Goal: Book appointment/travel/reservation

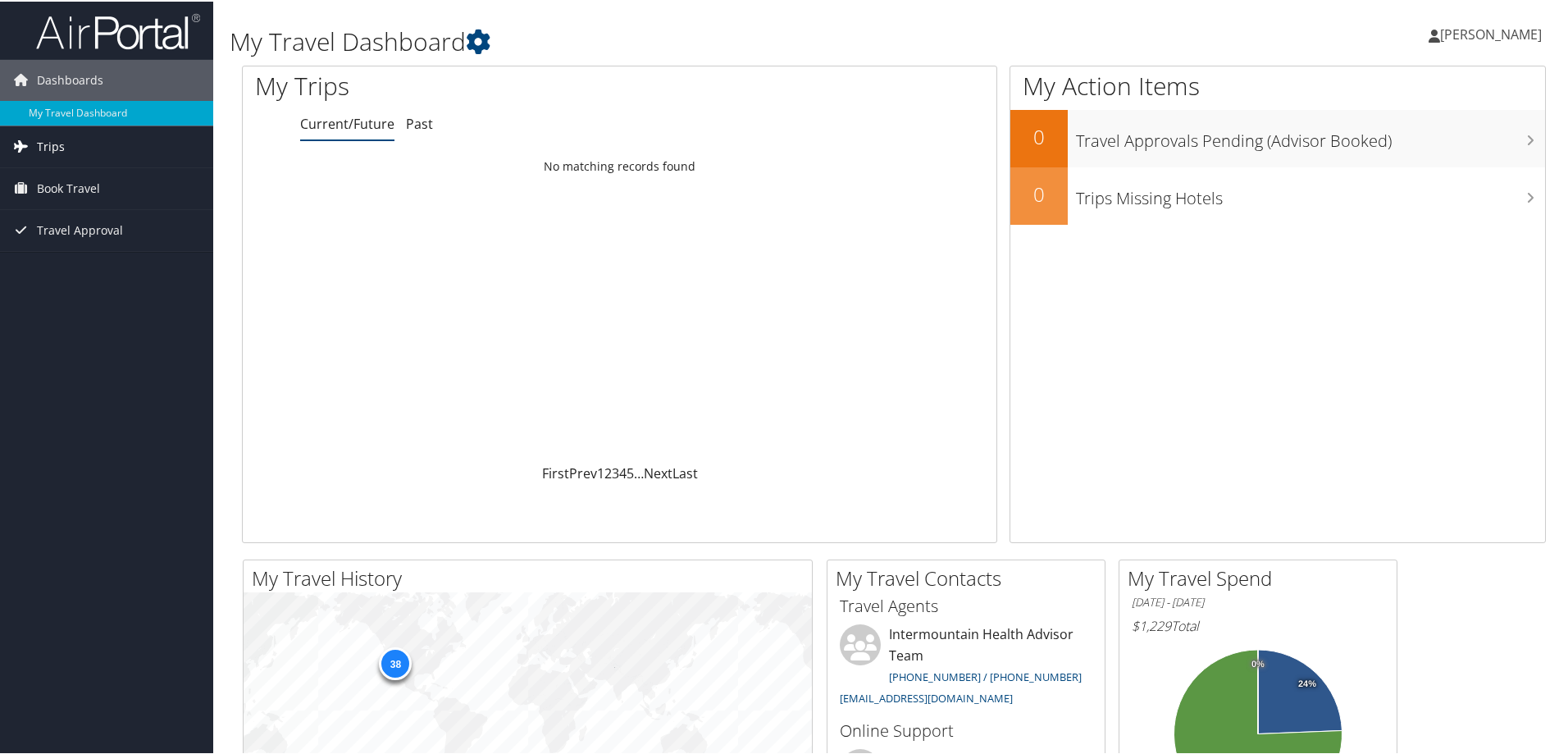
click at [52, 148] on span "Trips" at bounding box center [51, 145] width 28 height 41
click at [125, 179] on link "Current/Future Trips" at bounding box center [107, 178] width 214 height 24
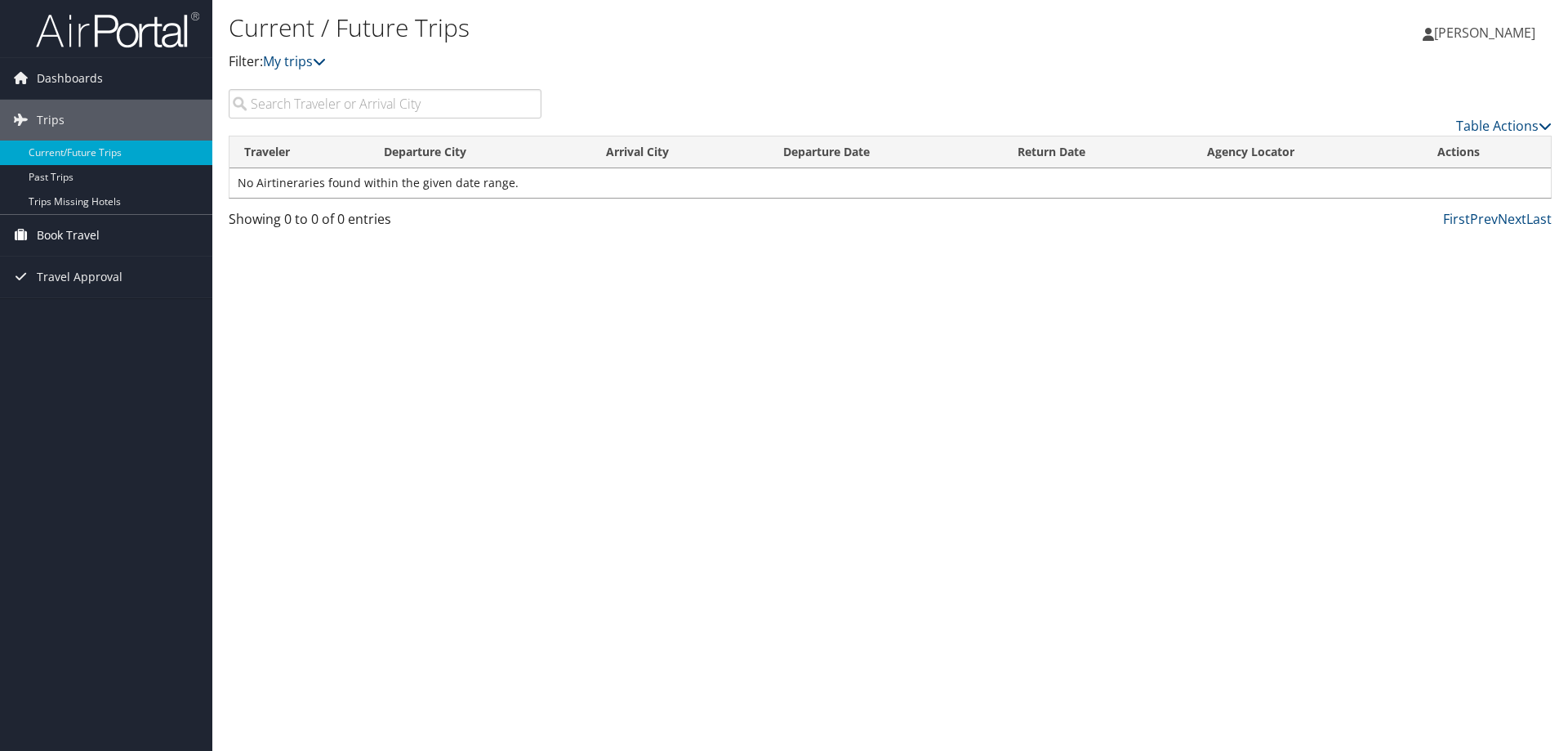
click at [69, 228] on span "Book Travel" at bounding box center [67, 235] width 62 height 41
click at [103, 319] on link "Book/Manage Online Trips" at bounding box center [106, 317] width 213 height 24
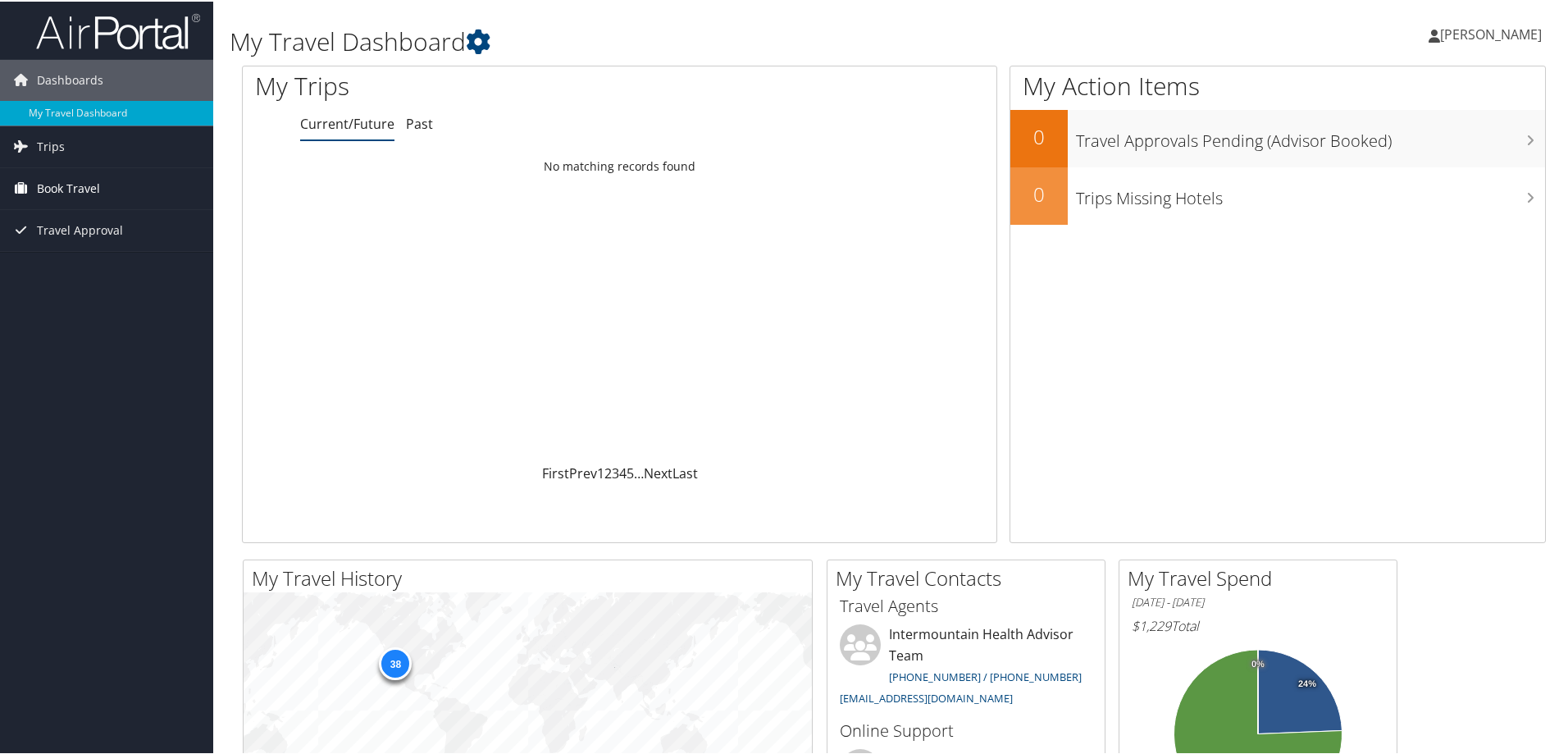
click at [90, 183] on span "Book Travel" at bounding box center [67, 187] width 63 height 41
click at [93, 214] on link "Agent Booking Request" at bounding box center [107, 220] width 214 height 24
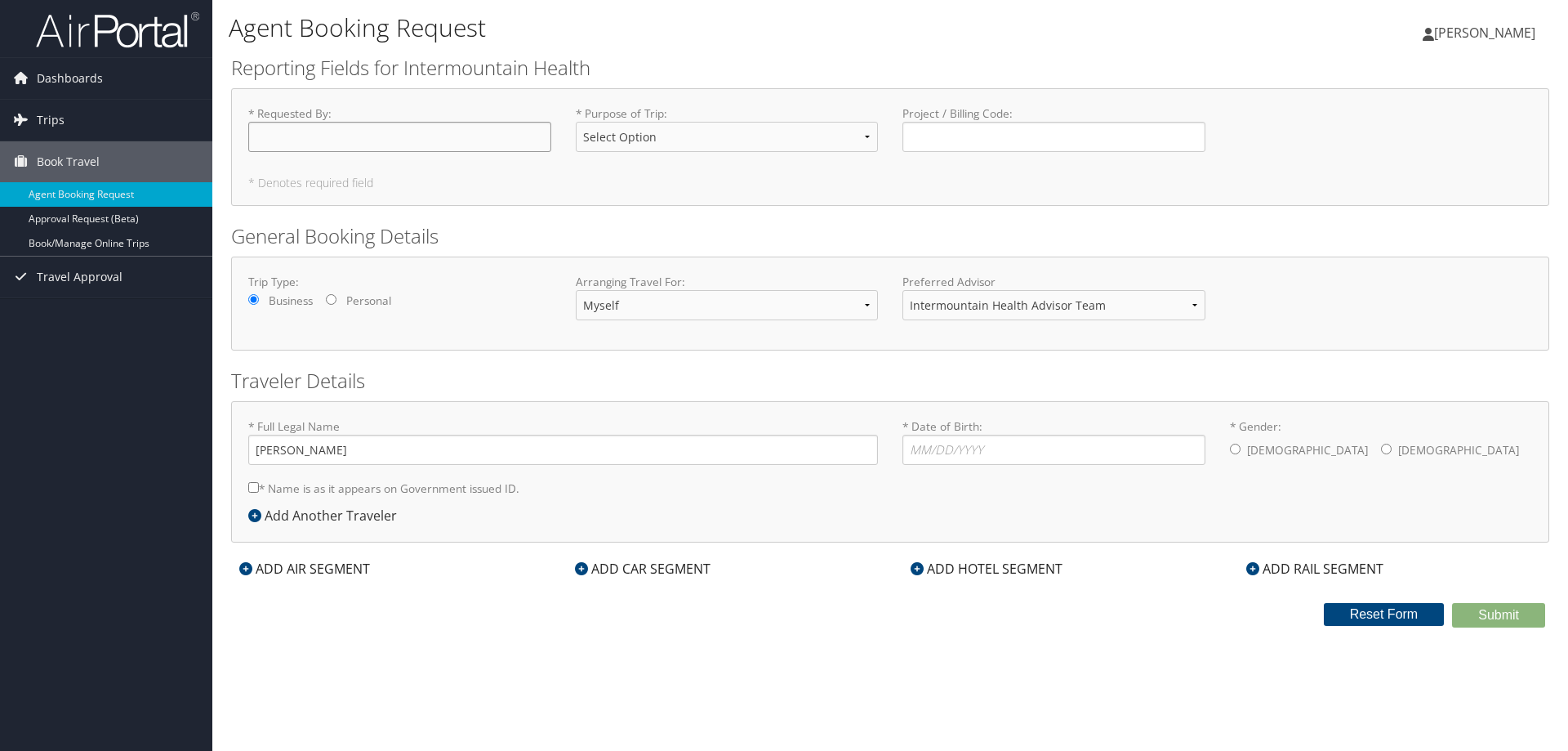
click at [485, 139] on input "* Requested By : Required" at bounding box center [399, 136] width 303 height 30
type input "a"
type input "Ajanae Scott"
click at [866, 132] on select "Select Option 3rd Party Reimbursable Business CME Conf or Education Groups Pers…" at bounding box center [727, 136] width 303 height 30
select select "Business"
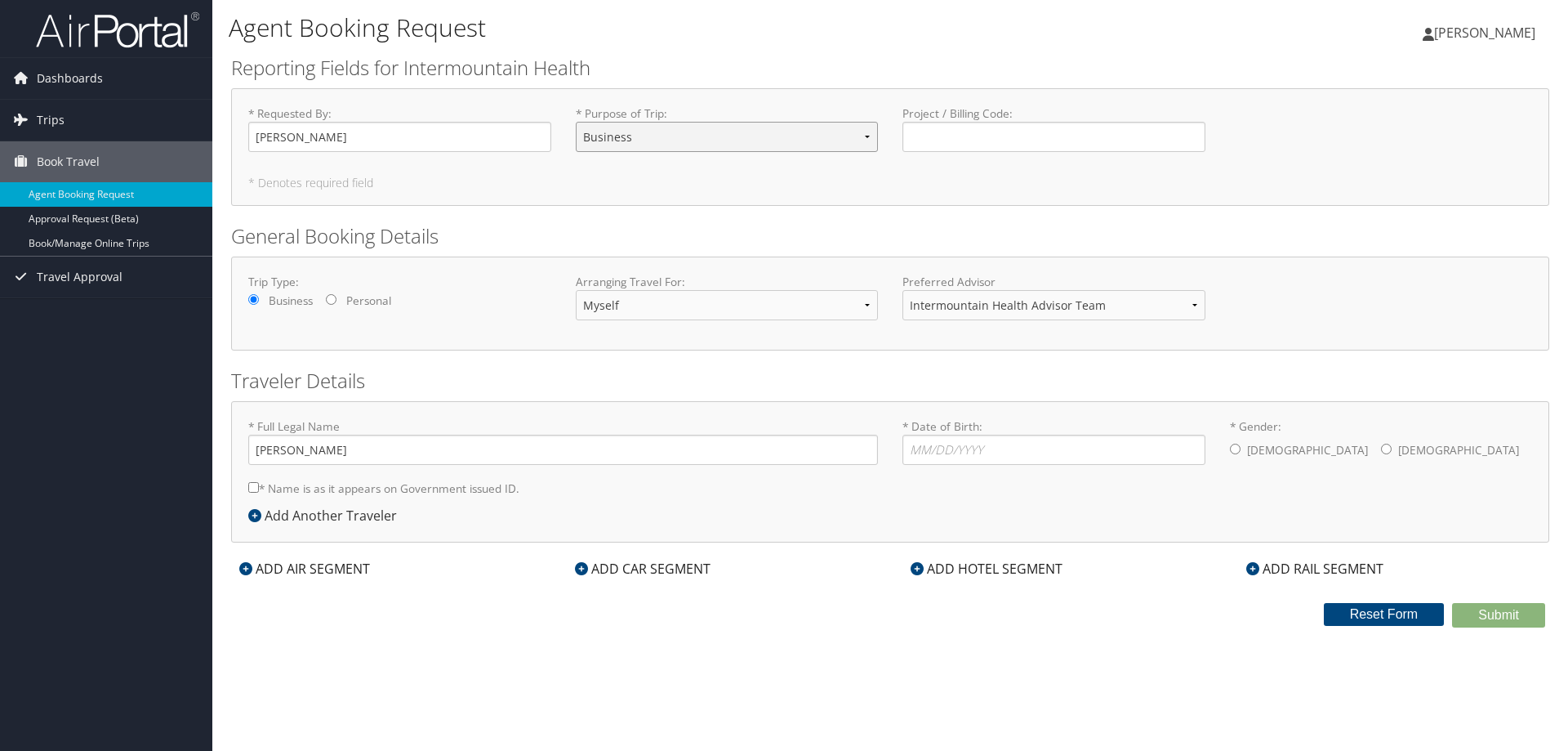
click at [576, 121] on select "Select Option 3rd Party Reimbursable Business CME Conf or Education Groups Pers…" at bounding box center [727, 136] width 303 height 30
click at [1197, 305] on select "Intermountain Health Advisor Team" at bounding box center [1053, 305] width 303 height 30
click at [1006, 447] on input "* Date of Birth: Invalid Date" at bounding box center [1053, 450] width 303 height 30
type input "11/19/1978"
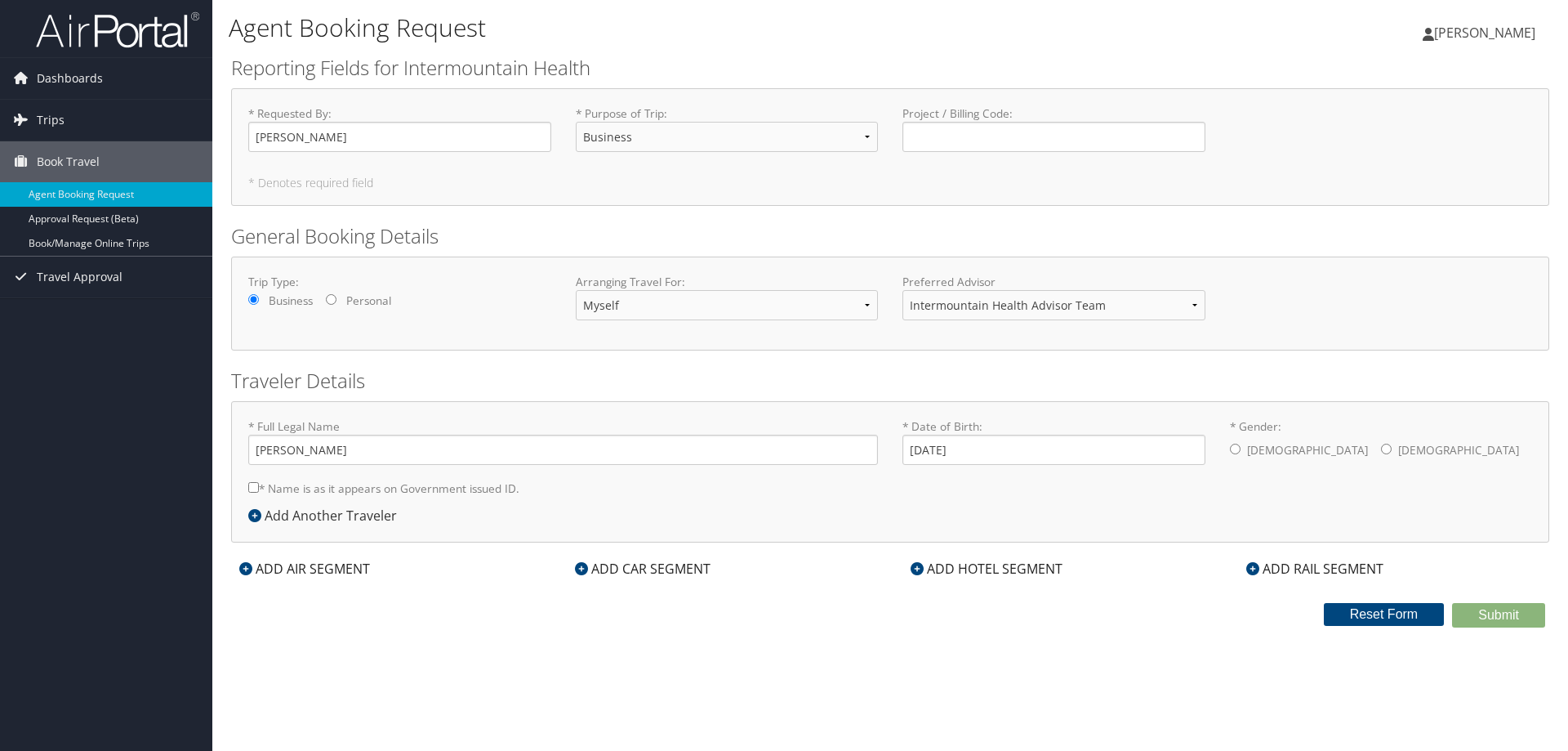
click at [1381, 451] on input "* Gender: Male Female" at bounding box center [1386, 448] width 10 height 10
radio input "true"
click at [313, 567] on div "ADD AIR SEGMENT" at bounding box center [305, 568] width 147 height 20
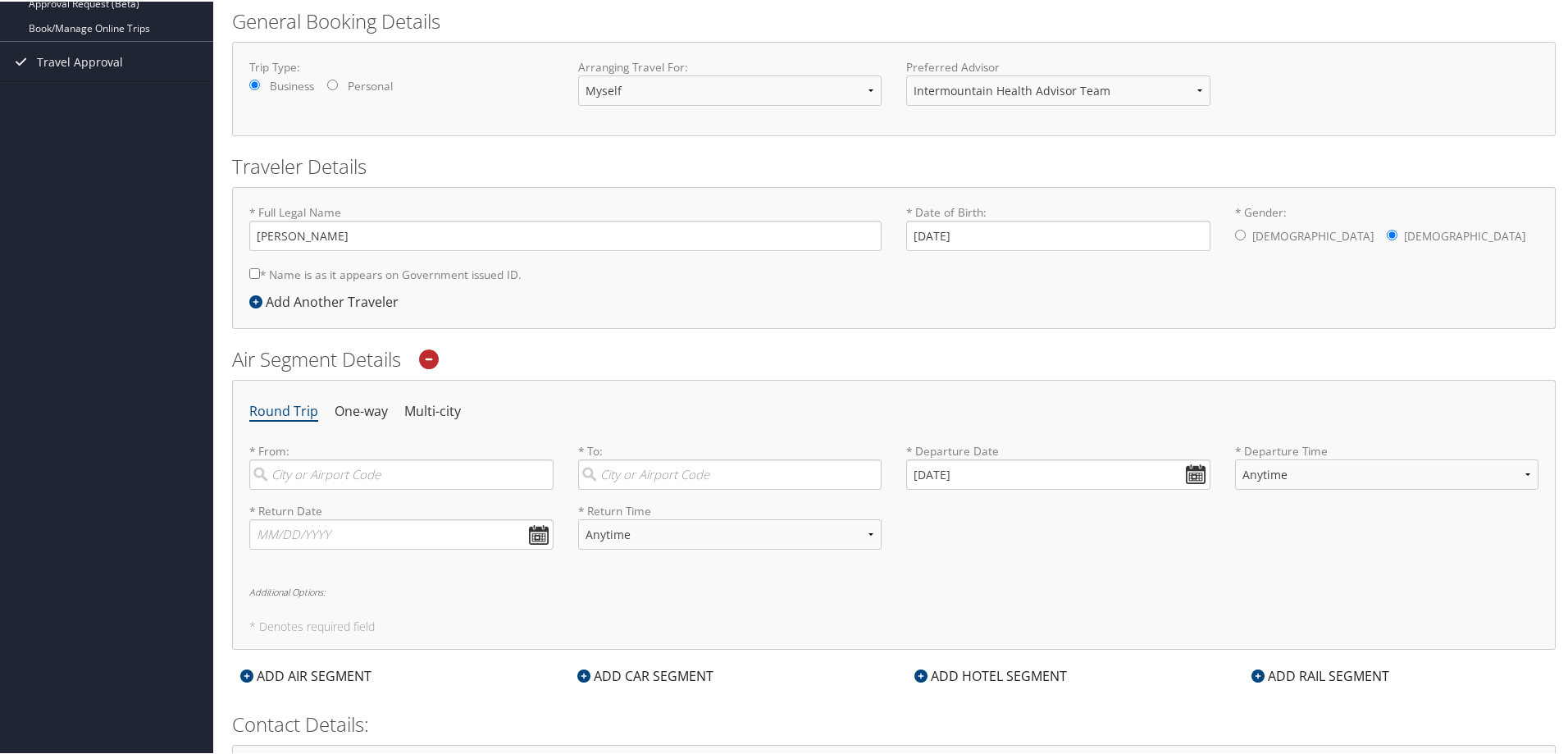
scroll to position [246, 0]
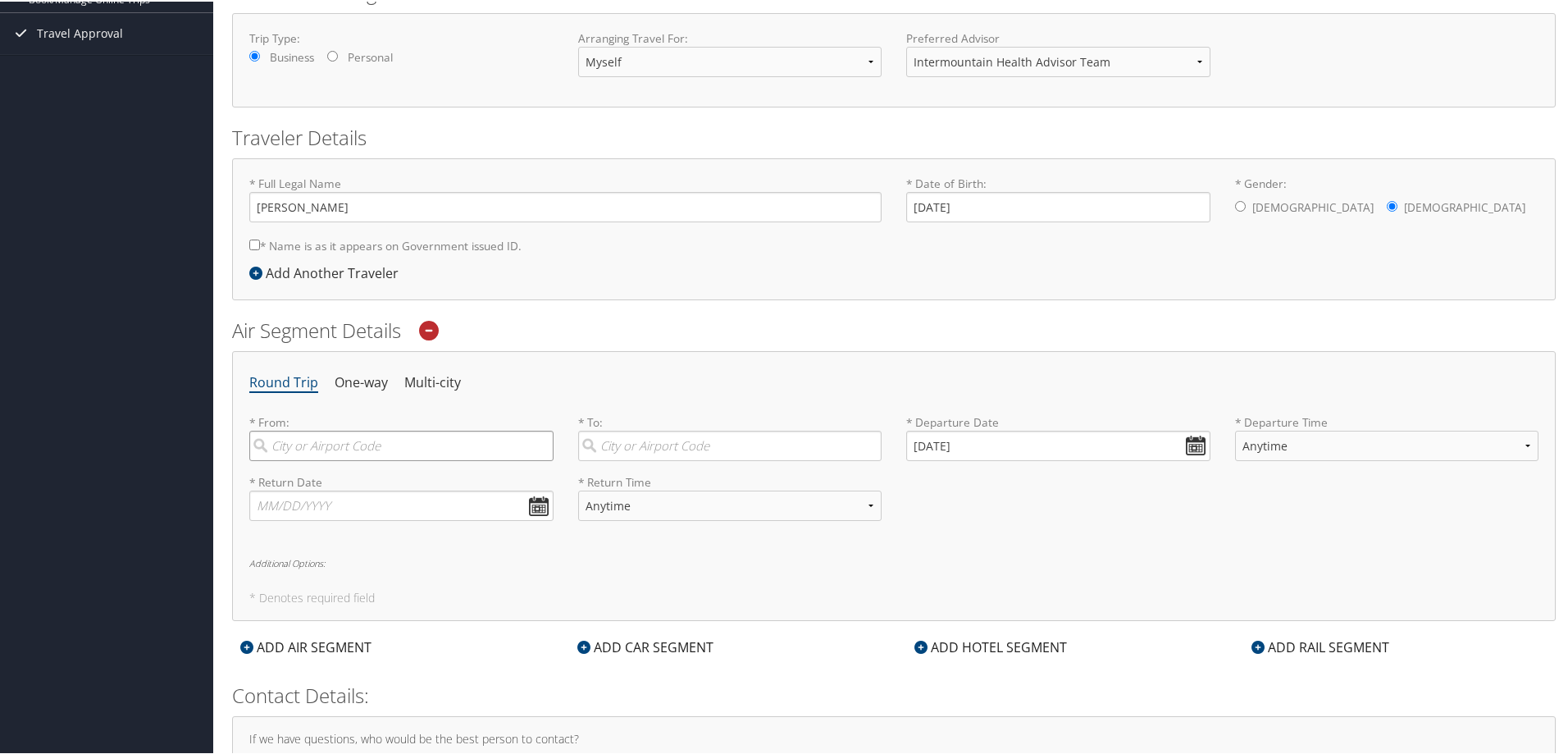
click at [376, 444] on input "search" at bounding box center [401, 444] width 304 height 30
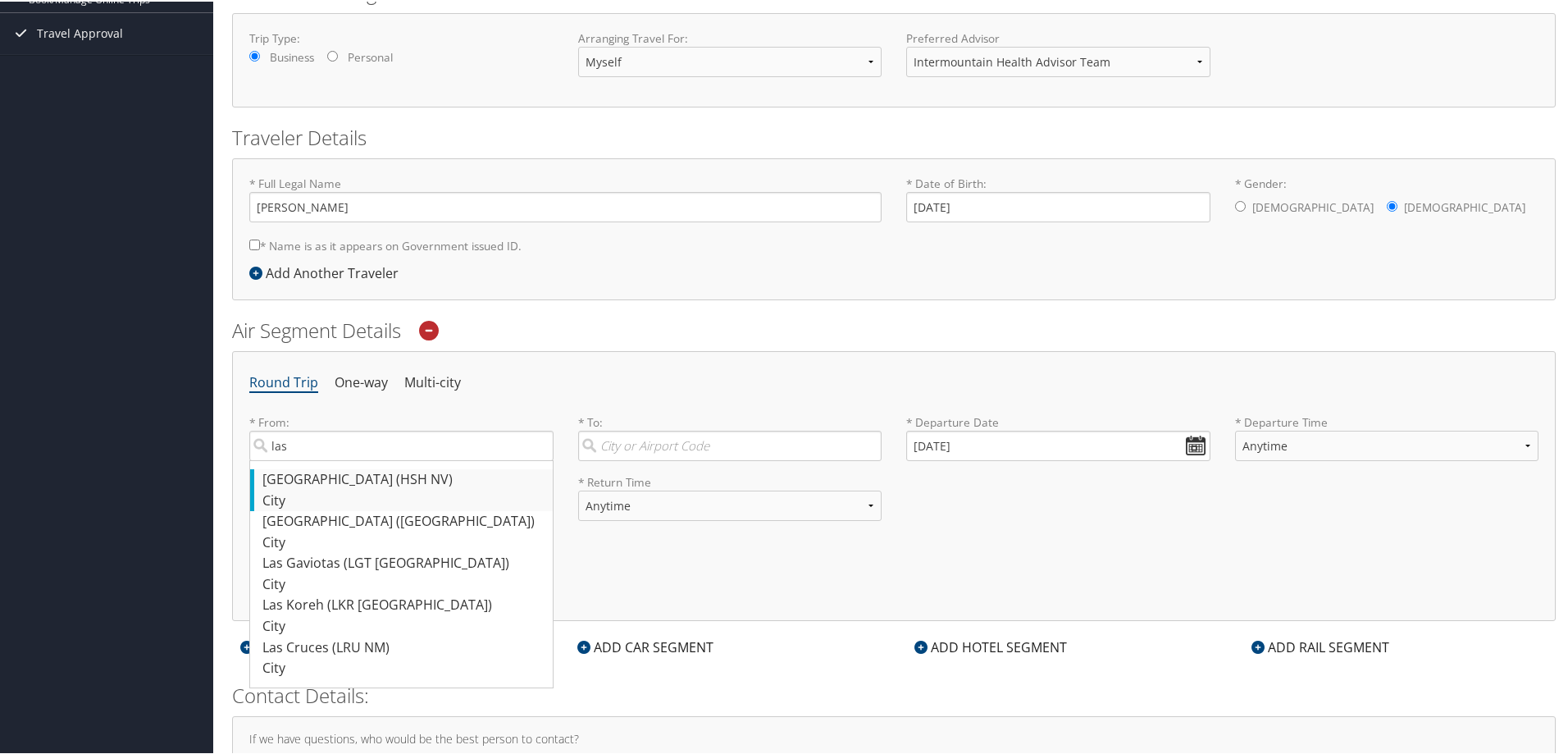
click at [372, 473] on div "Las Vegas (HSH NV)" at bounding box center [403, 478] width 282 height 22
click at [372, 459] on input "las" at bounding box center [401, 444] width 304 height 30
type input "Las Vegas (HSH NV)"
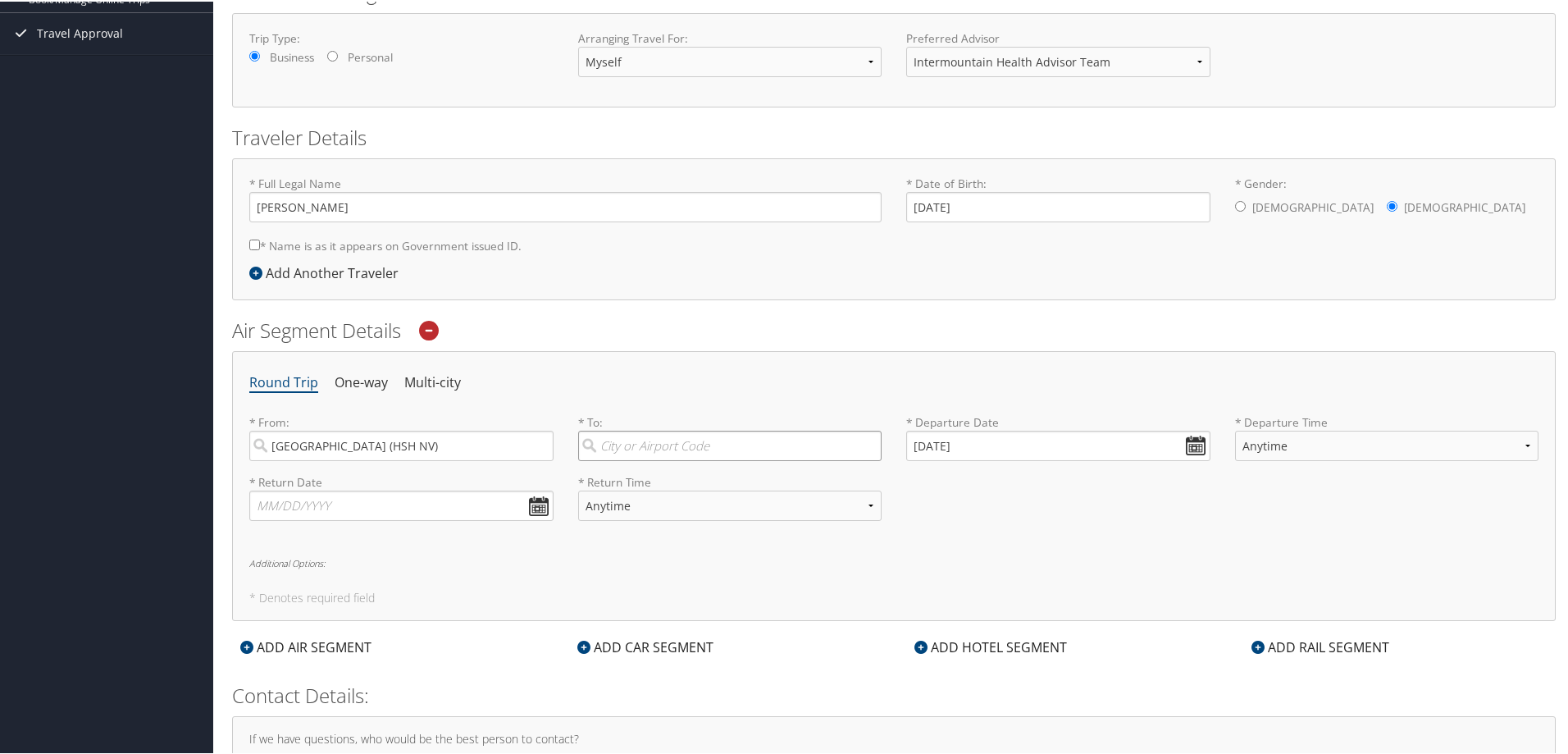
click at [727, 443] on input "search" at bounding box center [730, 444] width 304 height 30
click at [718, 478] on div "Salt Lake City (SLC Utah)" at bounding box center [732, 478] width 282 height 22
click at [718, 459] on input "slc" at bounding box center [730, 444] width 304 height 30
type input "Salt Lake City (SLC Utah)"
click at [1196, 439] on input "10/13/2025" at bounding box center [1058, 444] width 304 height 30
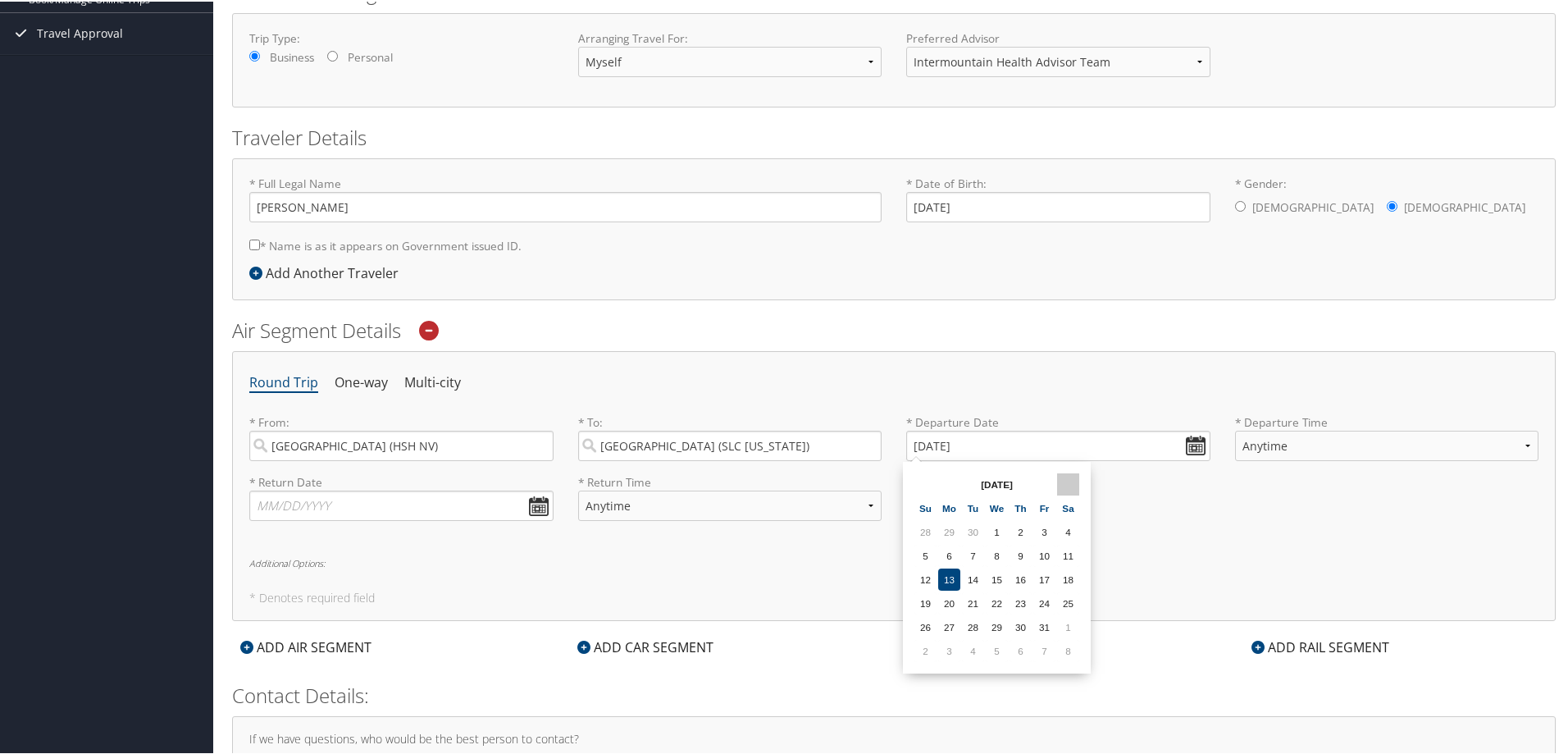
click at [1061, 474] on th at bounding box center [1069, 482] width 22 height 22
click at [971, 577] on td "11" at bounding box center [973, 578] width 22 height 22
type input "11/11/2025"
click at [539, 502] on input "text" at bounding box center [401, 504] width 304 height 30
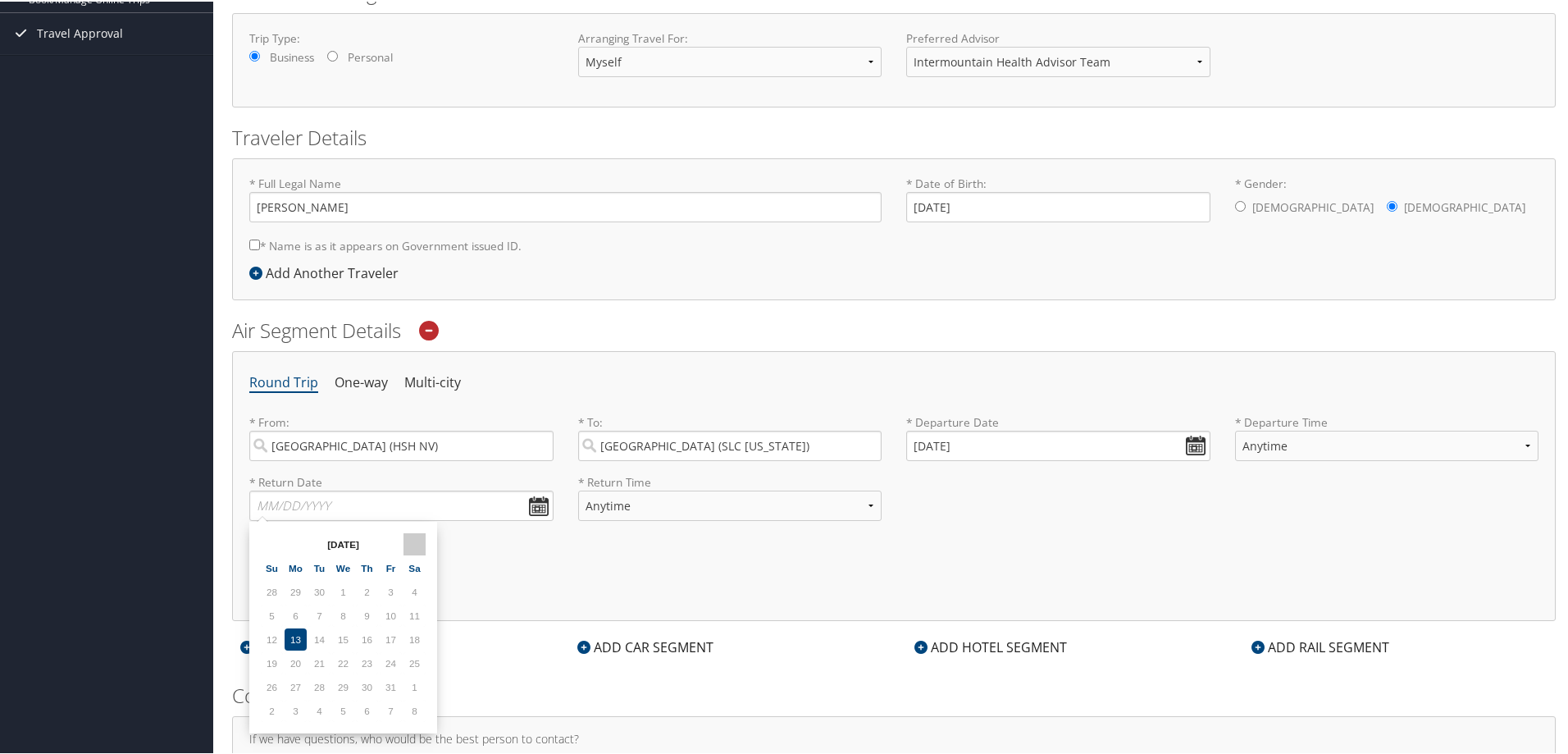
click at [411, 542] on th at bounding box center [415, 542] width 22 height 22
click at [390, 630] on td "14" at bounding box center [391, 638] width 22 height 22
type input "11/14/2025"
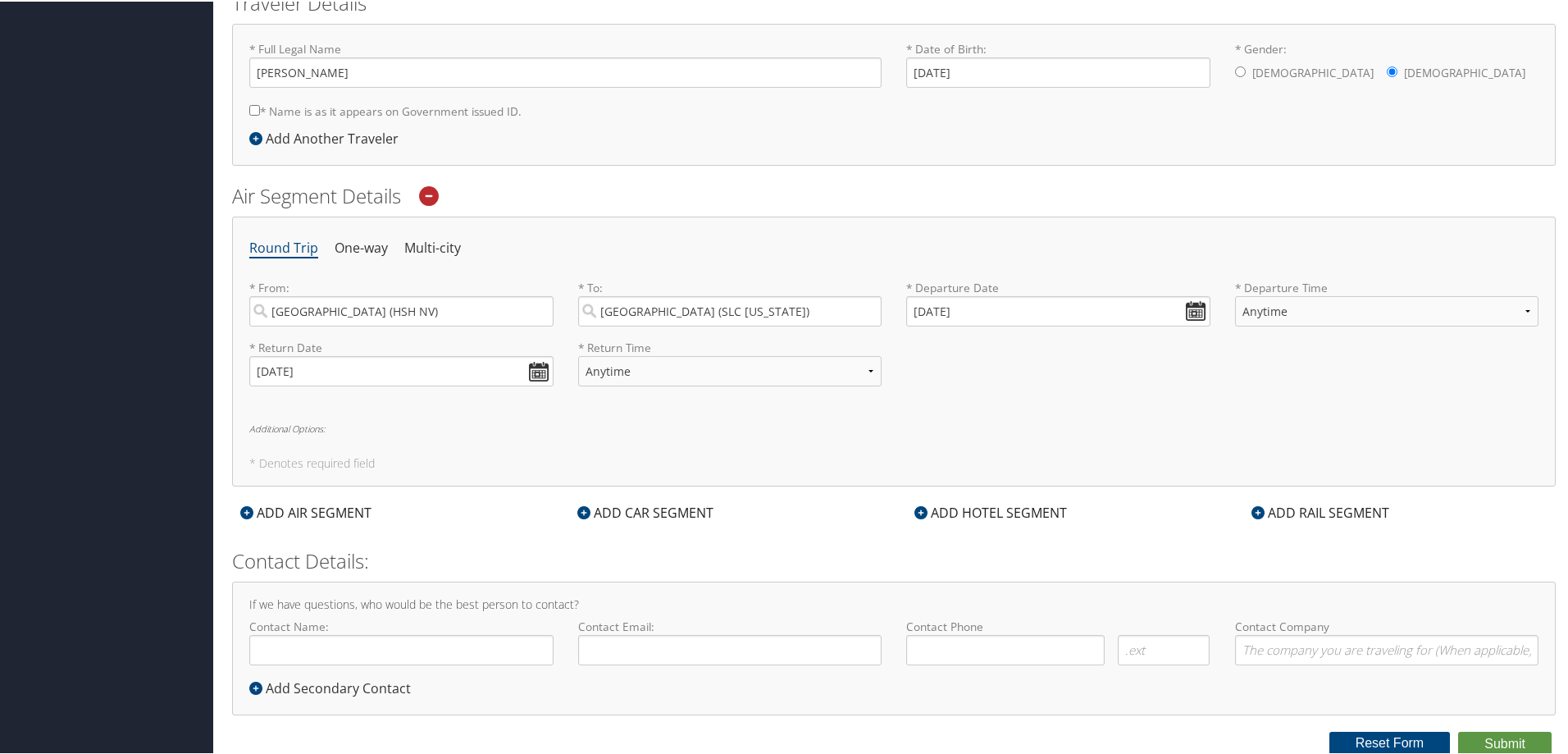
scroll to position [381, 0]
click at [333, 505] on div "ADD AIR SEGMENT" at bounding box center [306, 510] width 148 height 20
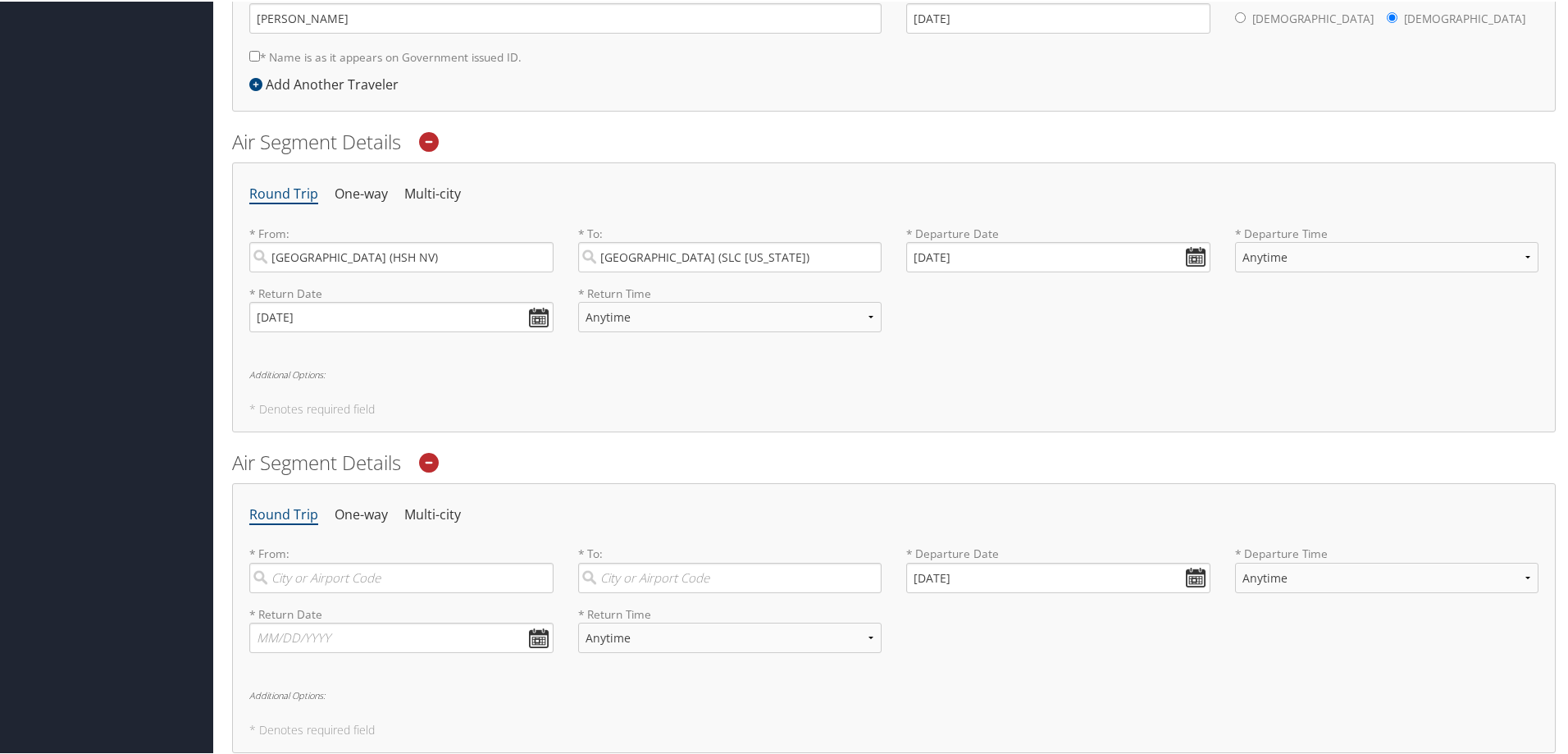
scroll to position [545, 0]
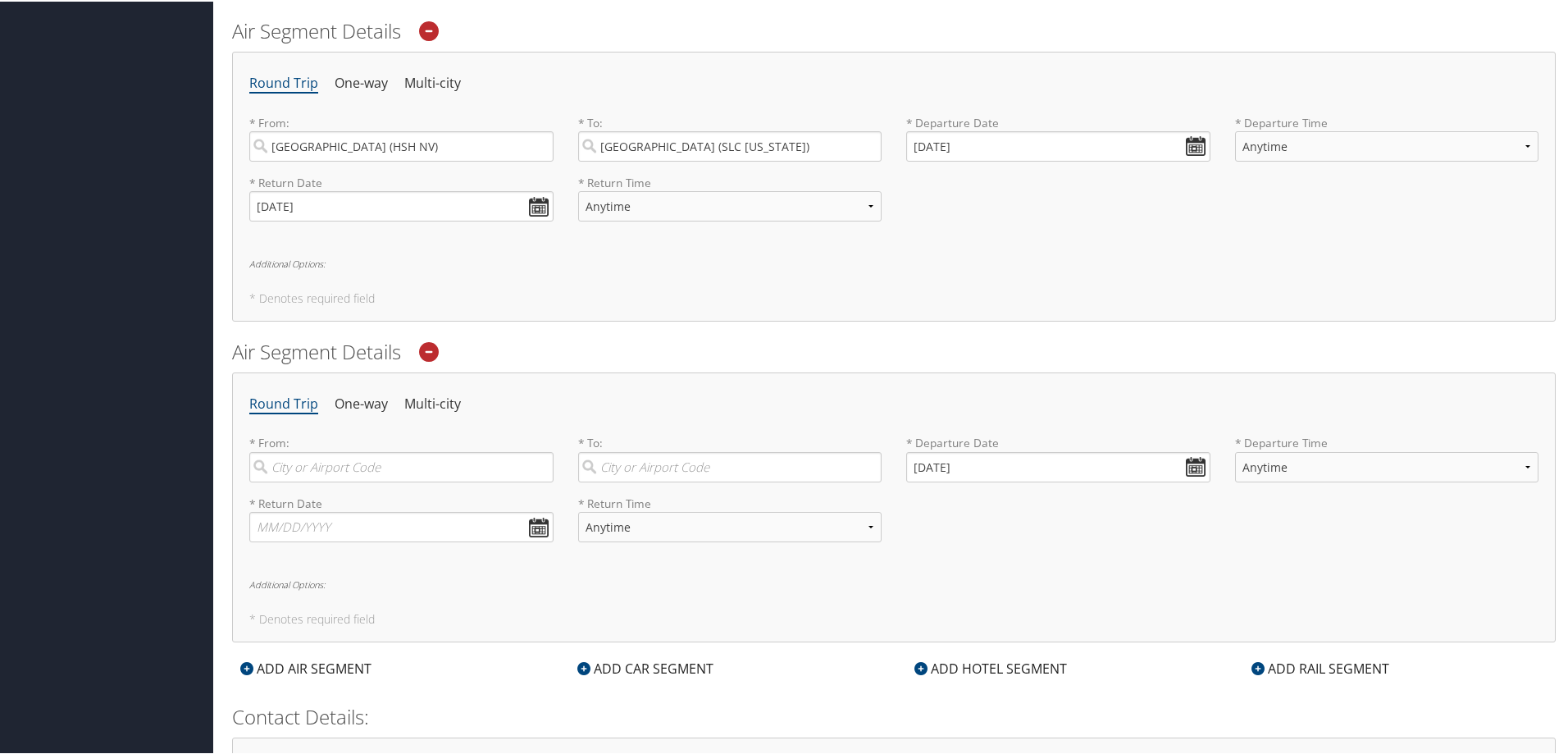
click at [436, 348] on icon at bounding box center [428, 349] width 20 height 20
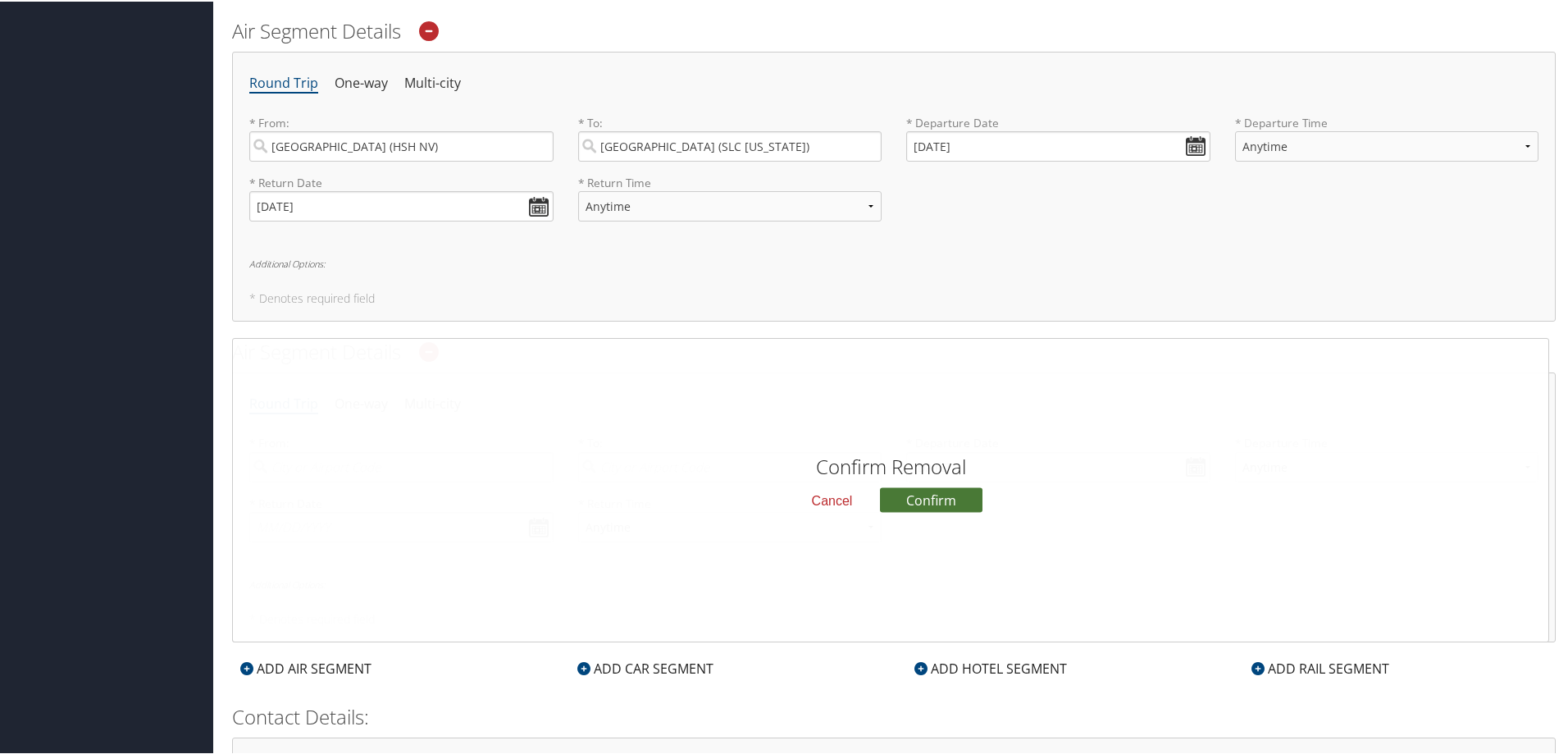
click at [928, 492] on button "Confirm" at bounding box center [930, 497] width 102 height 24
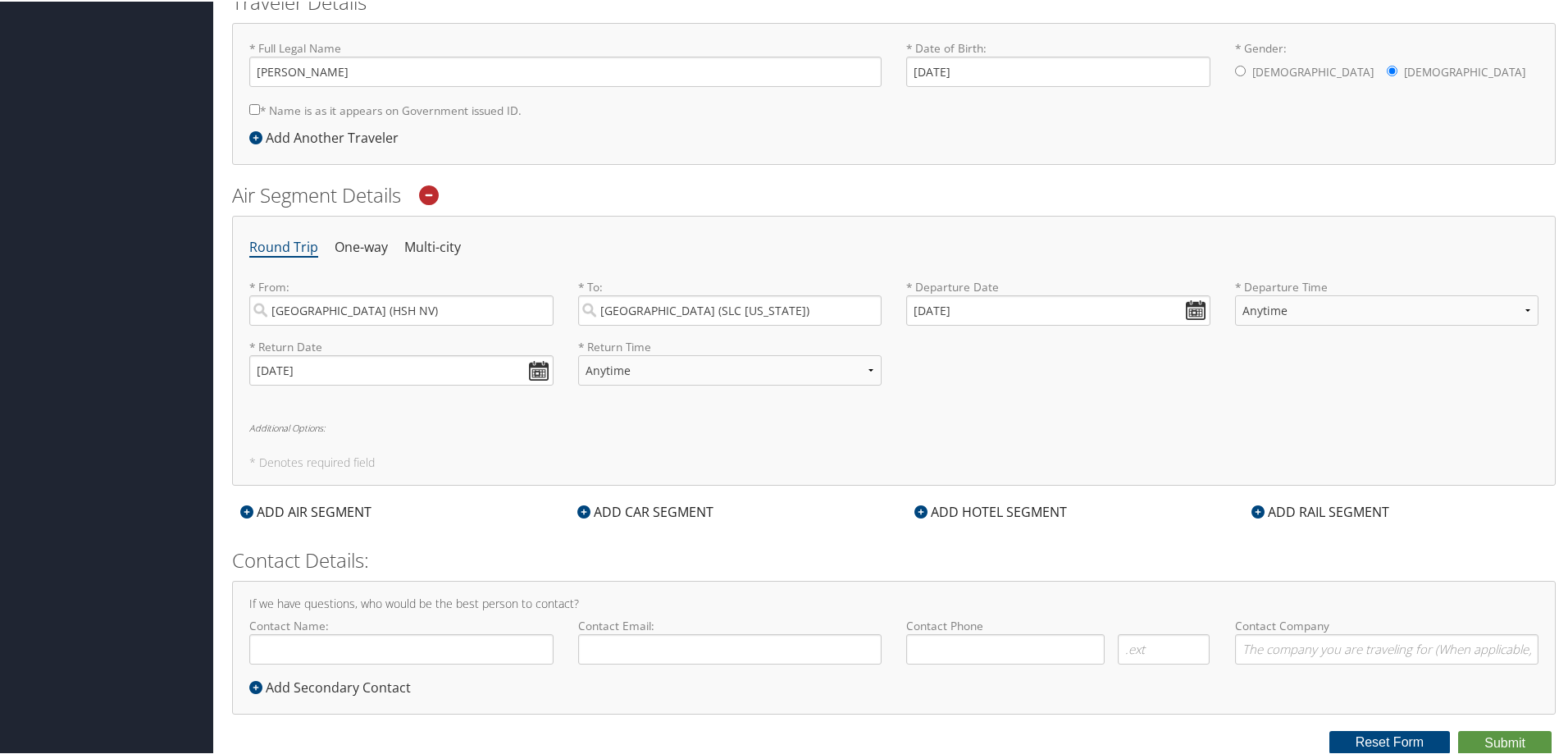
scroll to position [381, 0]
click at [623, 507] on div "ADD CAR SEGMENT" at bounding box center [645, 510] width 153 height 20
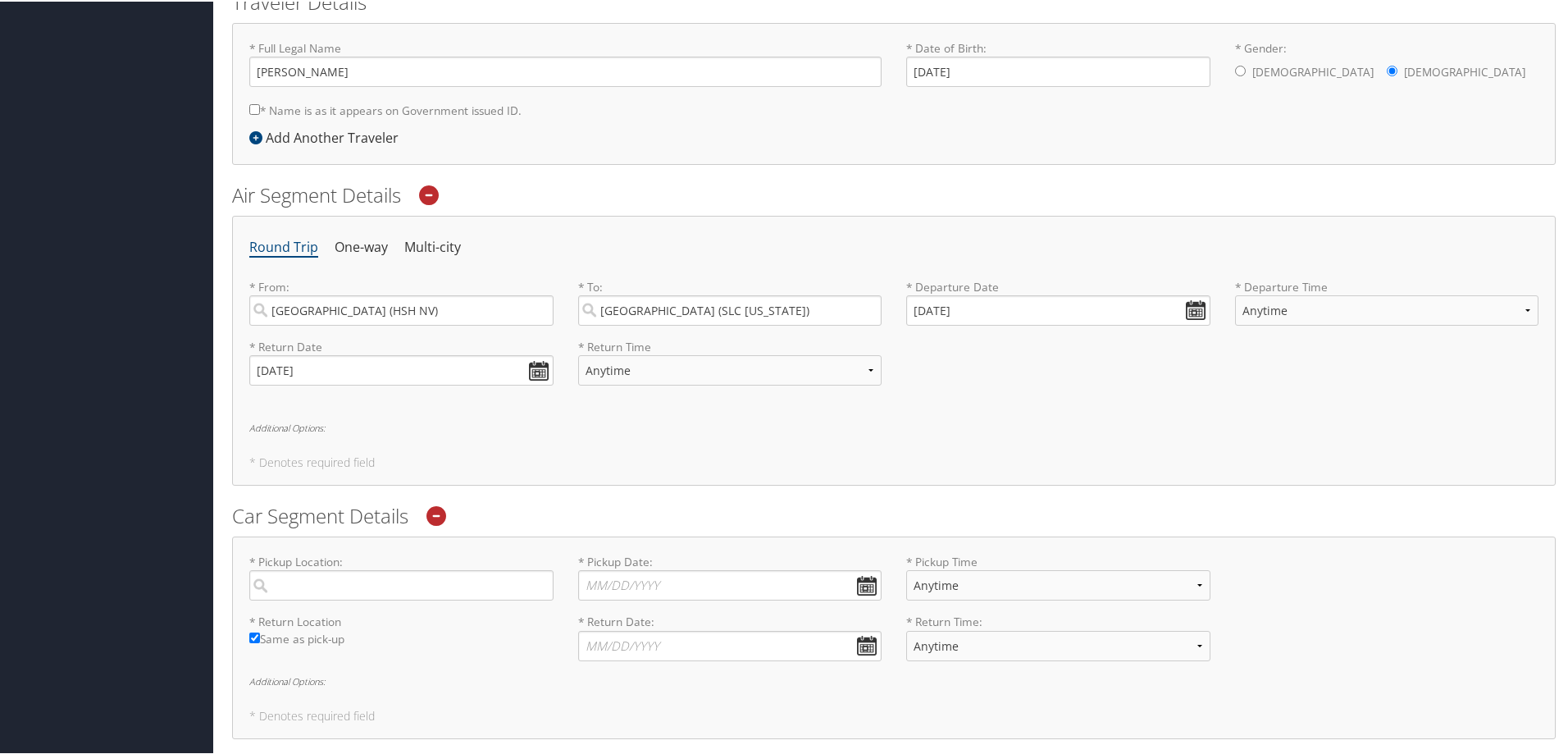
scroll to position [545, 0]
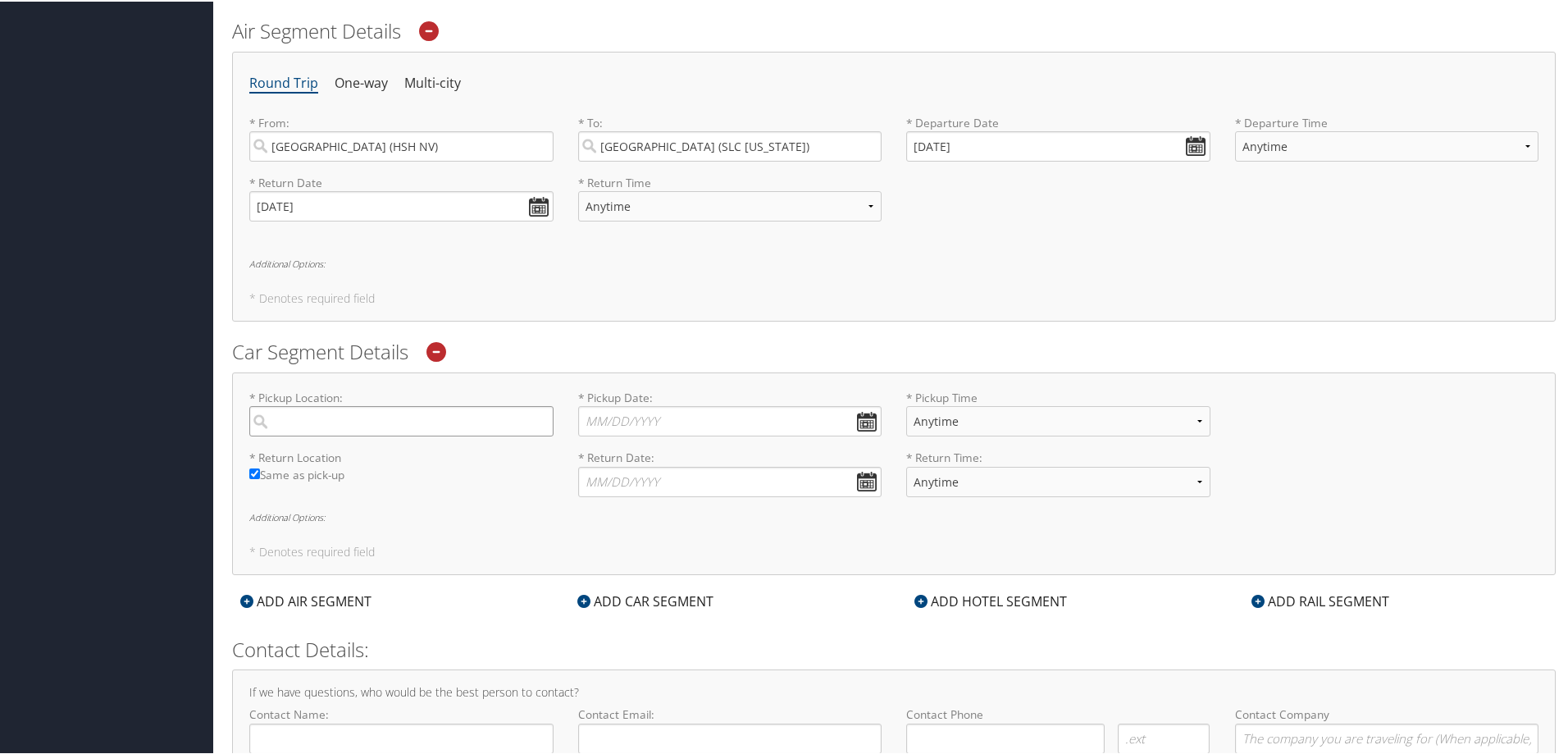
click at [451, 423] on input "search" at bounding box center [401, 420] width 304 height 30
click at [423, 466] on div "City" at bounding box center [403, 475] width 282 height 22
click at [423, 435] on input "slc" at bounding box center [401, 420] width 304 height 30
type input "Salt Lake City"
click at [862, 416] on input "* Pickup Date: Dates must be valid" at bounding box center [730, 420] width 304 height 30
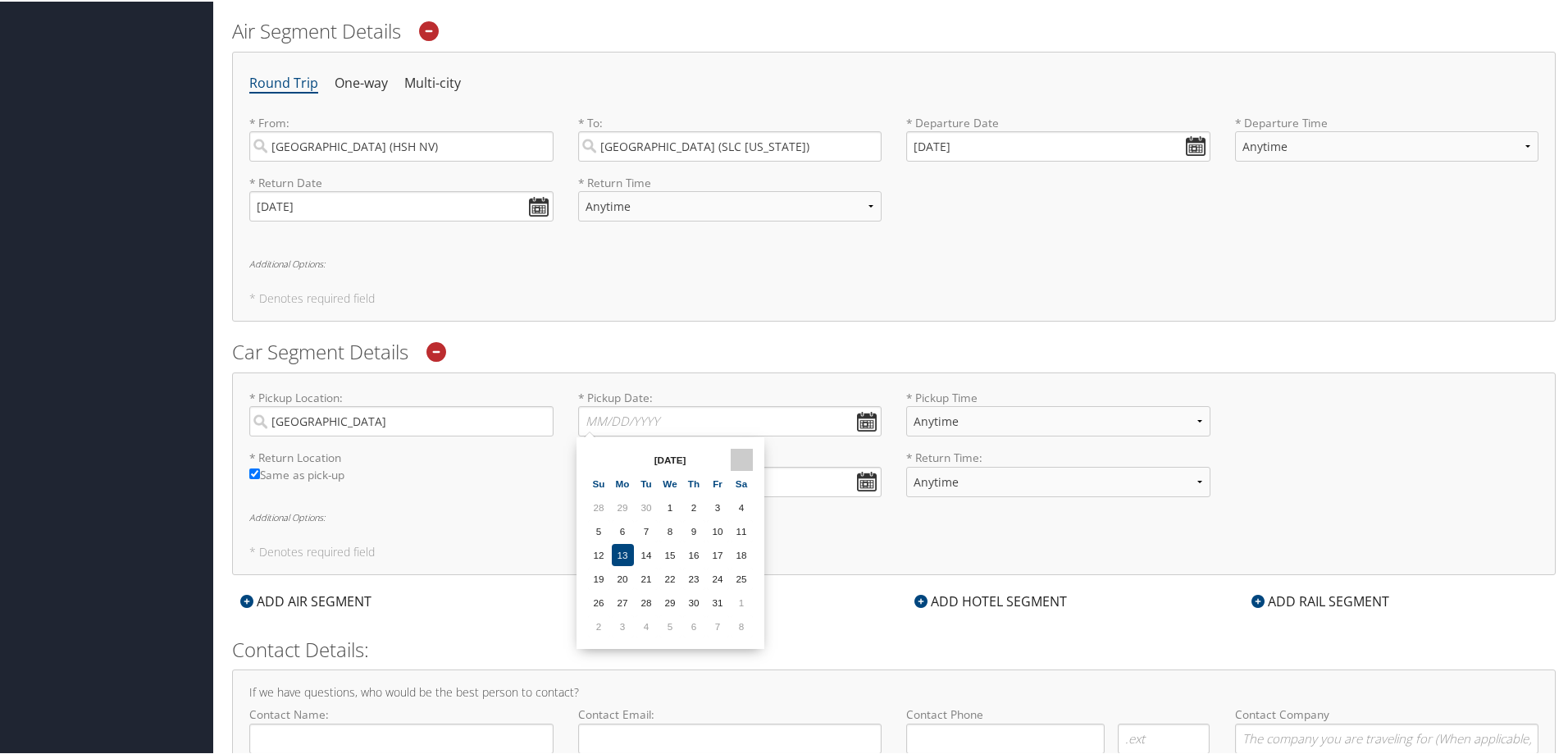
click at [745, 453] on th at bounding box center [742, 458] width 22 height 22
click at [643, 556] on td "11" at bounding box center [647, 554] width 22 height 22
type input "11/11/2025"
click at [865, 476] on input "* Return Date: Dates must be valid" at bounding box center [730, 480] width 304 height 30
click at [747, 517] on th at bounding box center [742, 519] width 22 height 22
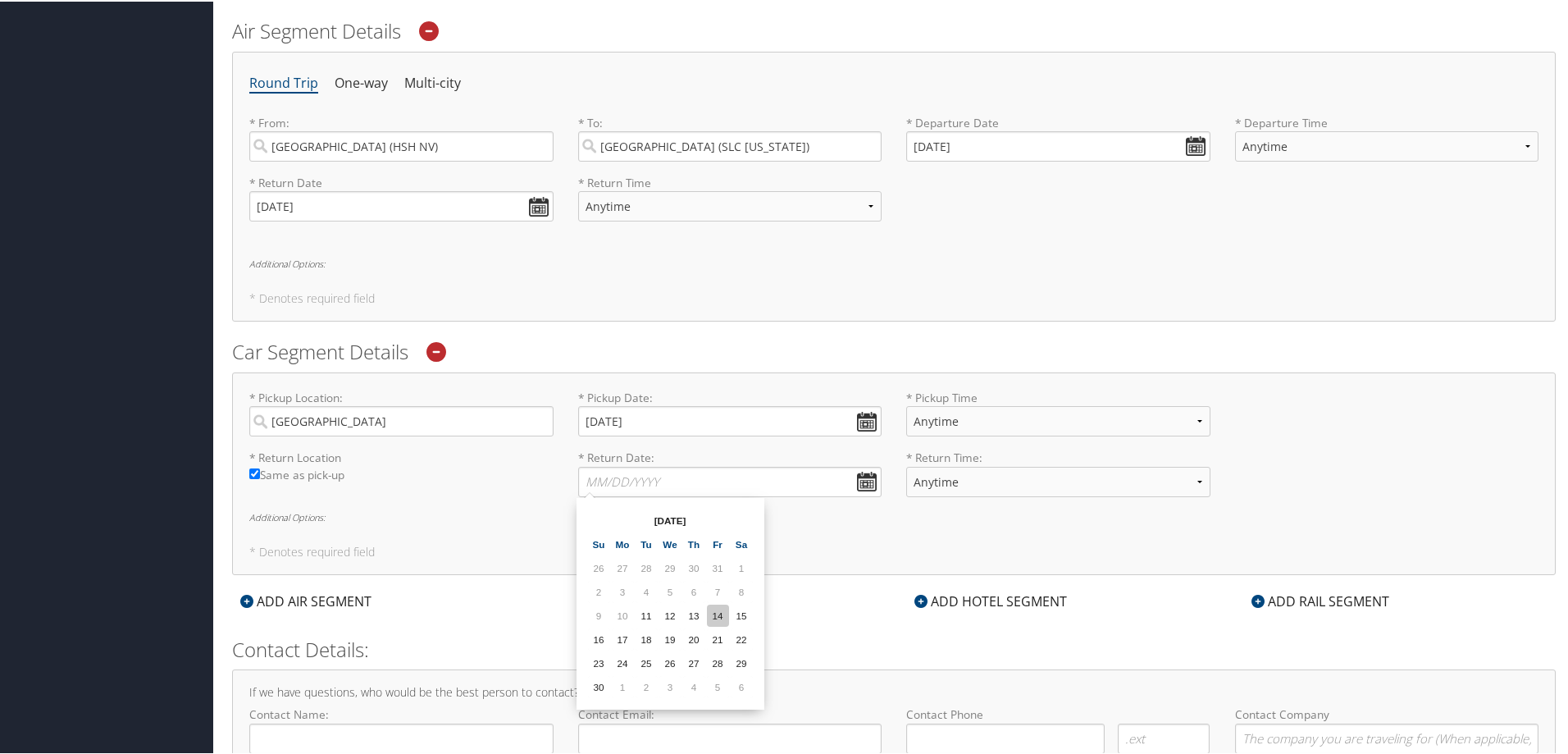
click at [724, 618] on td "14" at bounding box center [718, 614] width 22 height 22
type input "11/14/2025"
click at [1199, 417] on select "Anytime 12:00 AM 1:00 AM 2:00 AM 3:00 AM 4:00 AM 5:00 AM 6:00 AM 7:00 AM 8:00 A…" at bounding box center [1058, 420] width 304 height 30
click at [1354, 425] on div "* Pickup Location: Salt Lake City Required * Pickup Date: 11/11/2025 Dates must…" at bounding box center [894, 418] width 1314 height 60
click at [1519, 141] on select "Anytime Early Morning (5AM-7AM) Morning (7AM-12PM) Afternoon (12PM-5PM) Evening…" at bounding box center [1387, 144] width 304 height 30
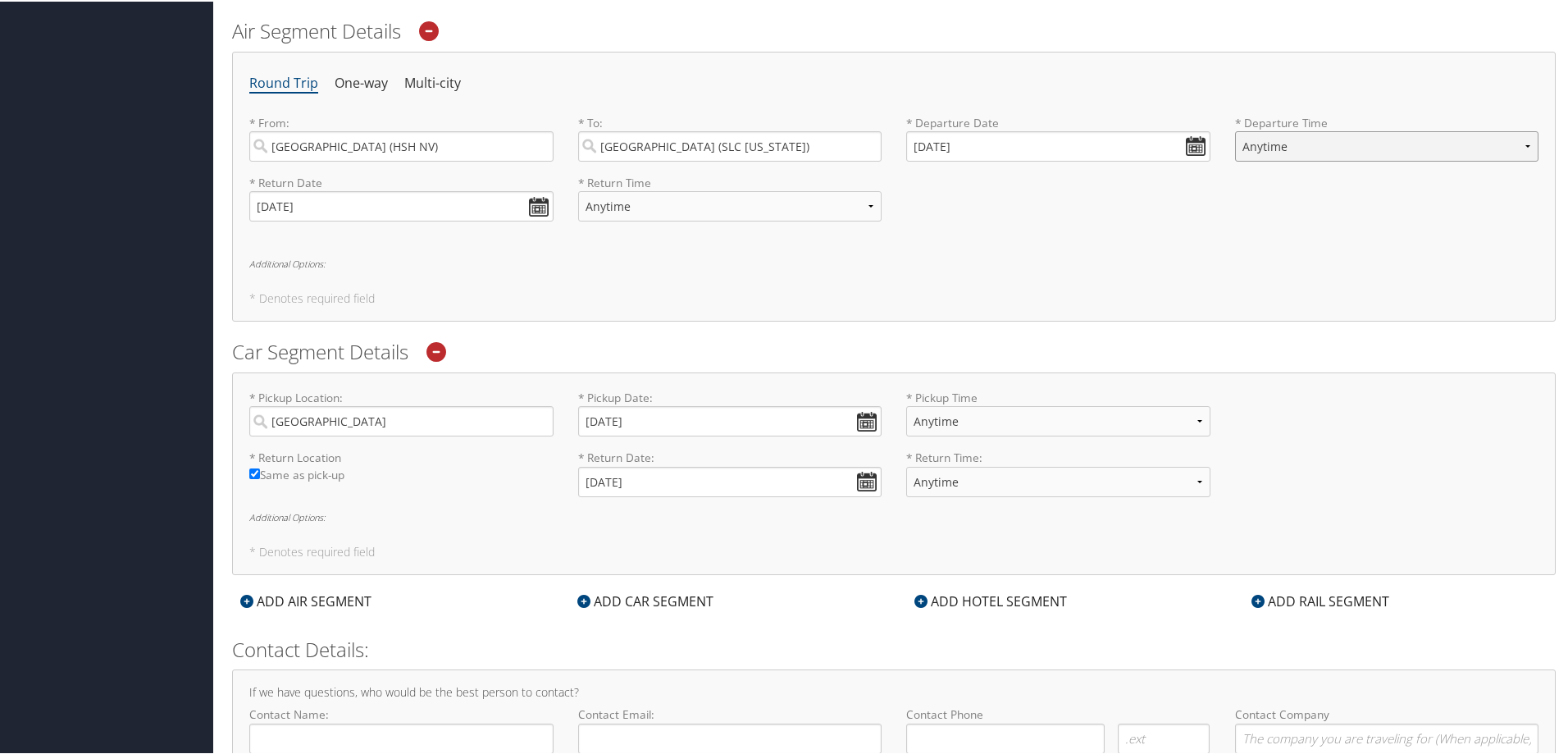
select select "5PM-10PM"
click at [1235, 129] on select "Anytime Early Morning (5AM-7AM) Morning (7AM-12PM) Afternoon (12PM-5PM) Evening…" at bounding box center [1387, 144] width 304 height 30
click at [871, 202] on select "Anytime Early Morning (5AM-7AM) Morning (7AM-12PM) Afternoon (12PM-5PM) Evening…" at bounding box center [730, 204] width 304 height 30
select select "5PM-10PM"
click at [578, 189] on select "Anytime Early Morning (5AM-7AM) Morning (7AM-12PM) Afternoon (12PM-5PM) Evening…" at bounding box center [730, 204] width 304 height 30
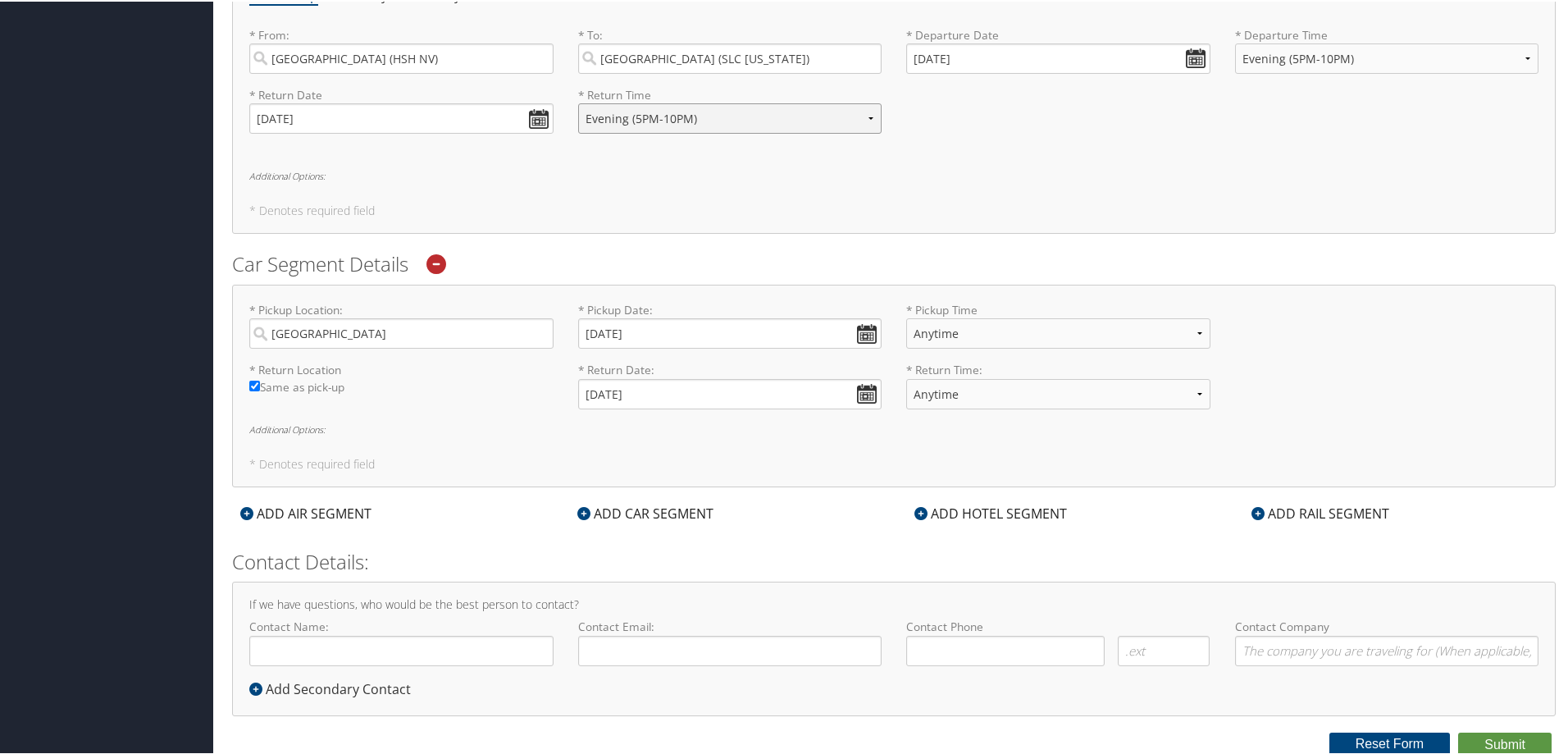
scroll to position [635, 0]
click at [1009, 509] on div "ADD HOTEL SEGMENT" at bounding box center [990, 510] width 169 height 20
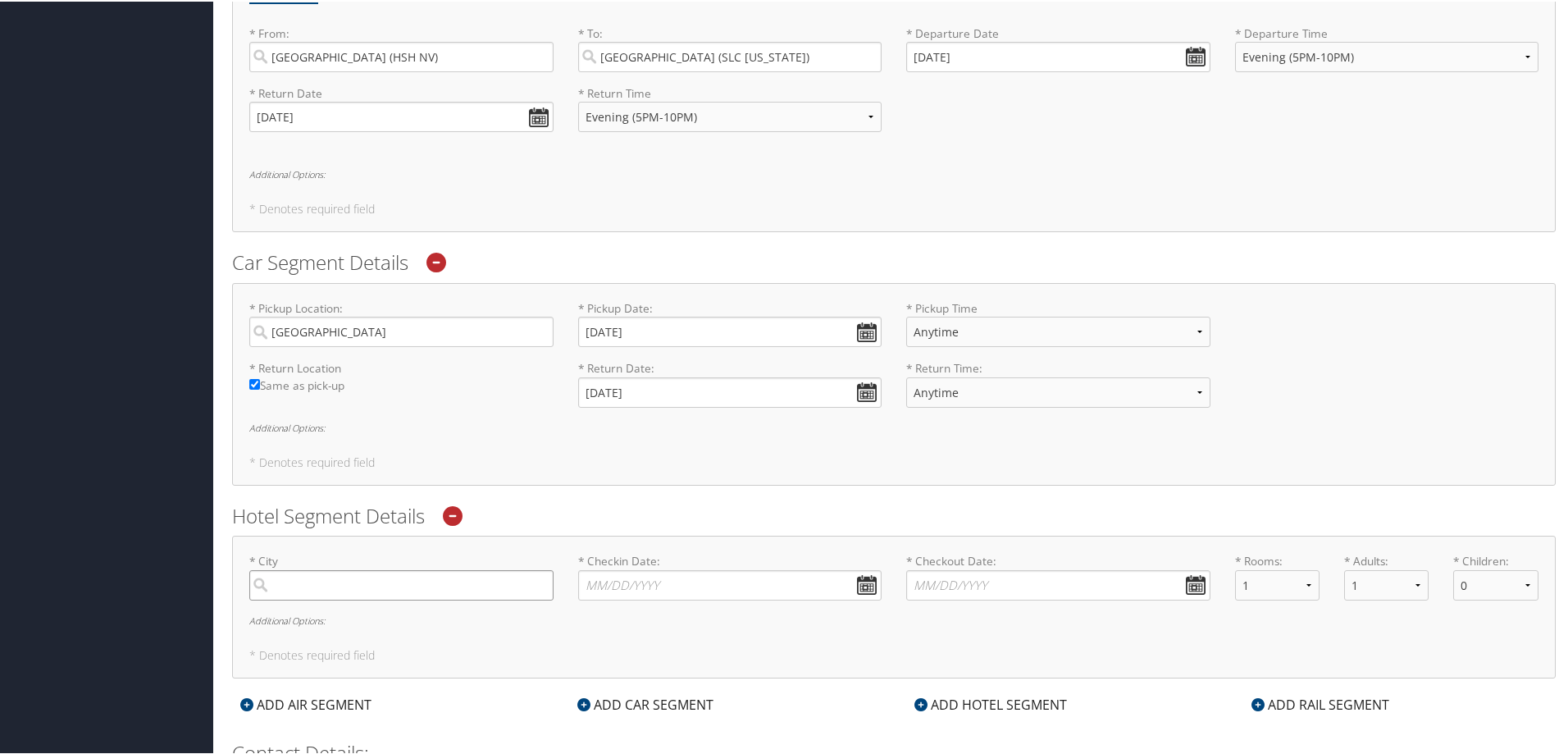
click at [406, 583] on input "search" at bounding box center [401, 584] width 304 height 30
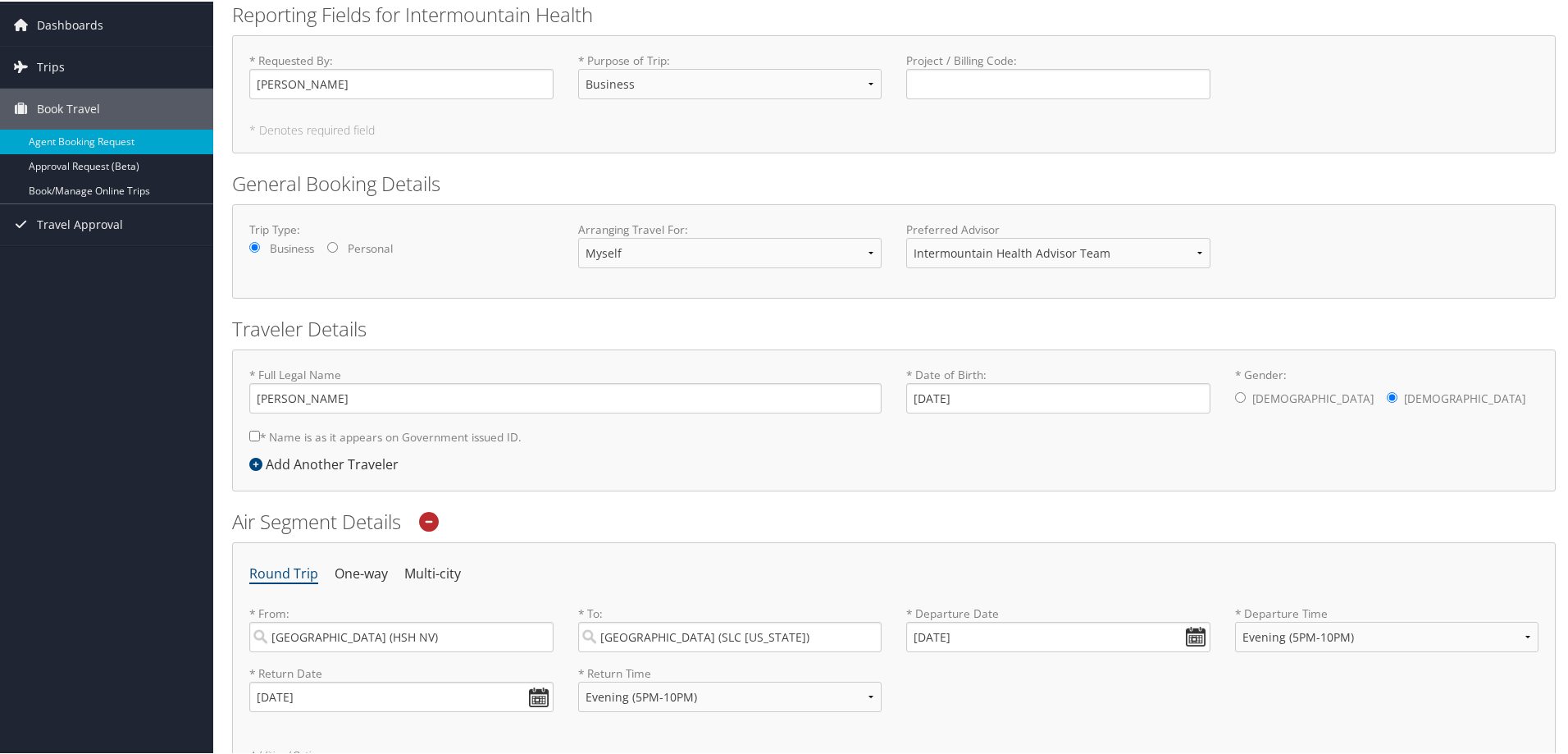
scroll to position [0, 0]
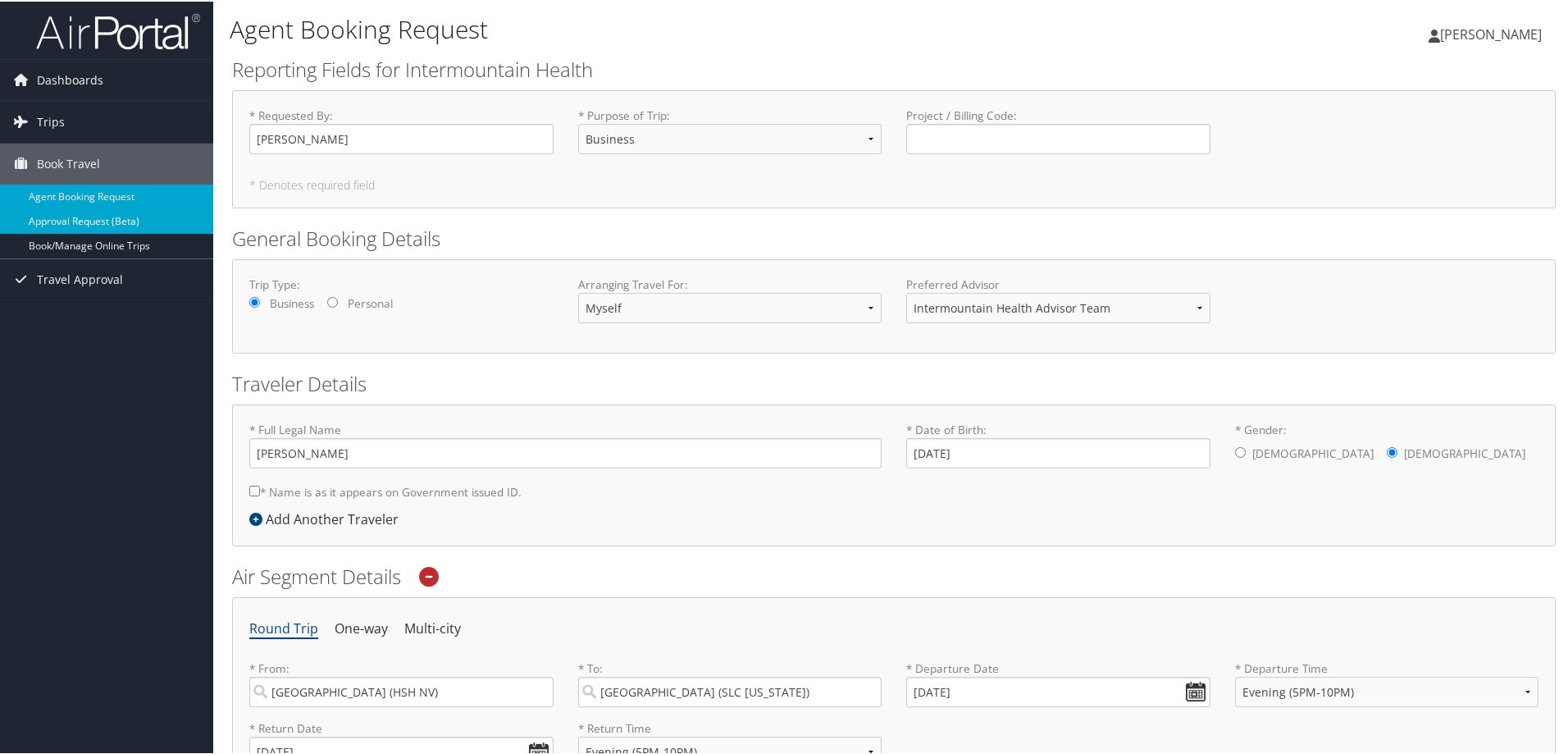
type input "Murray"
click at [115, 220] on link "Approval Request (Beta)" at bounding box center [107, 220] width 214 height 24
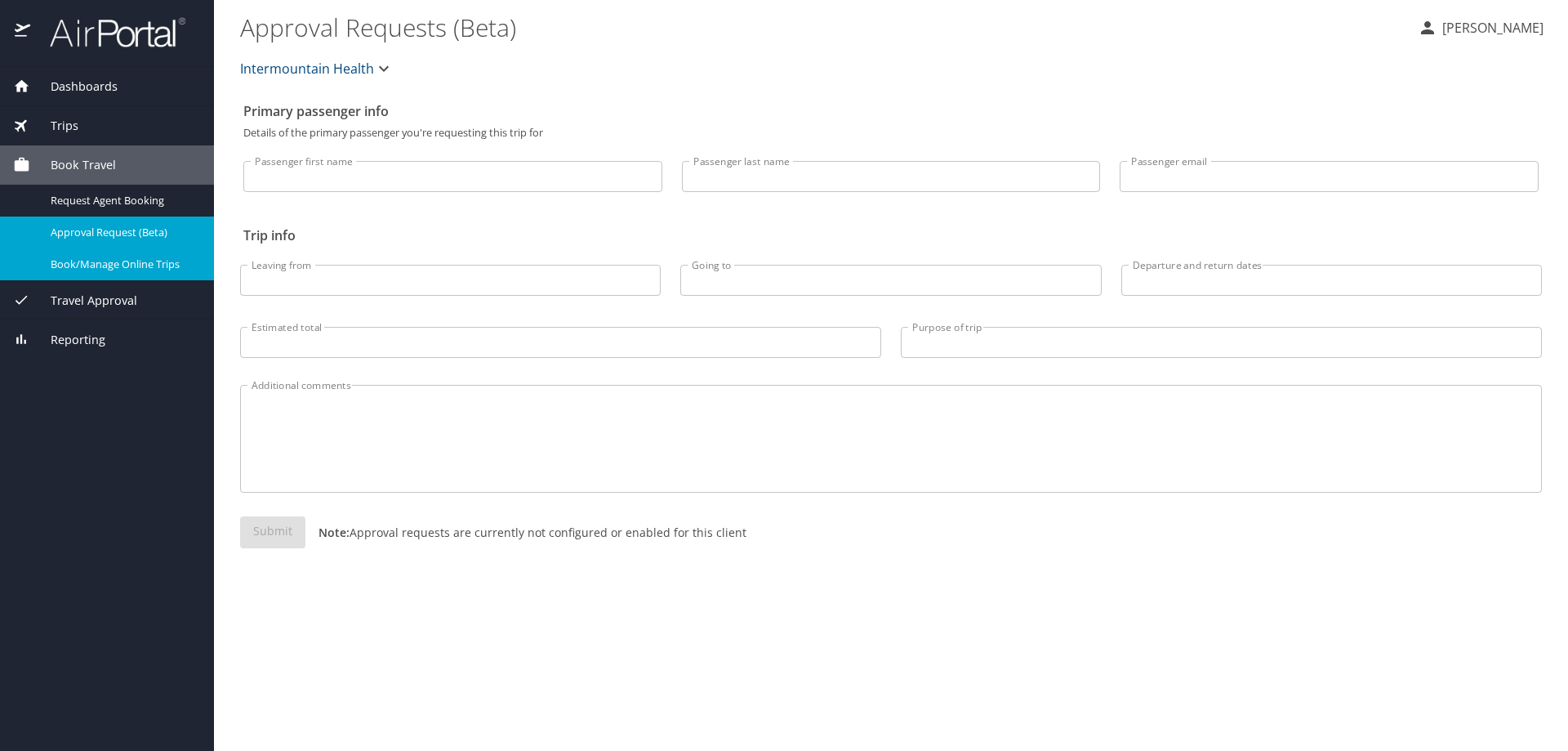
click at [140, 262] on span "Book/Manage Online Trips" at bounding box center [122, 264] width 144 height 16
